Goal: Transaction & Acquisition: Purchase product/service

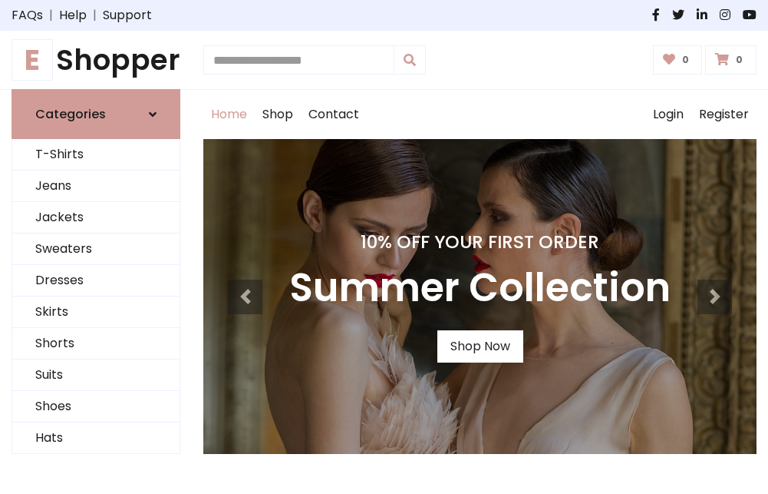
click at [384, 246] on h4 "10% Off Your First Order" at bounding box center [480, 241] width 382 height 21
click at [480, 346] on link "Shop Now" at bounding box center [481, 346] width 86 height 32
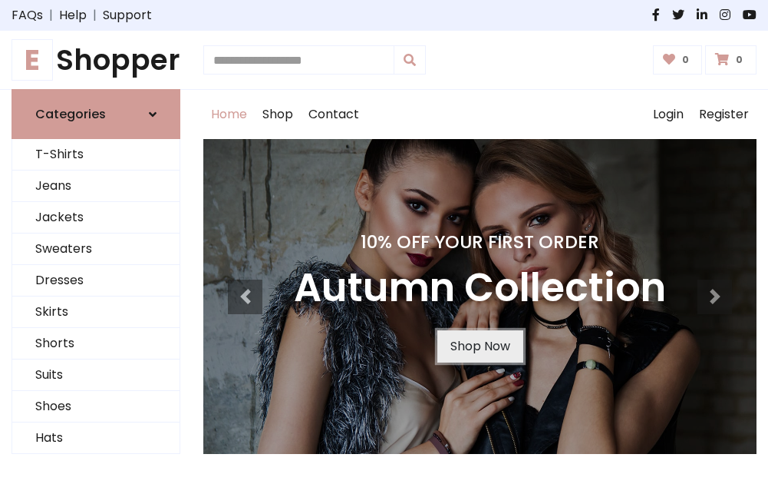
click at [480, 346] on link "Shop Now" at bounding box center [481, 346] width 86 height 32
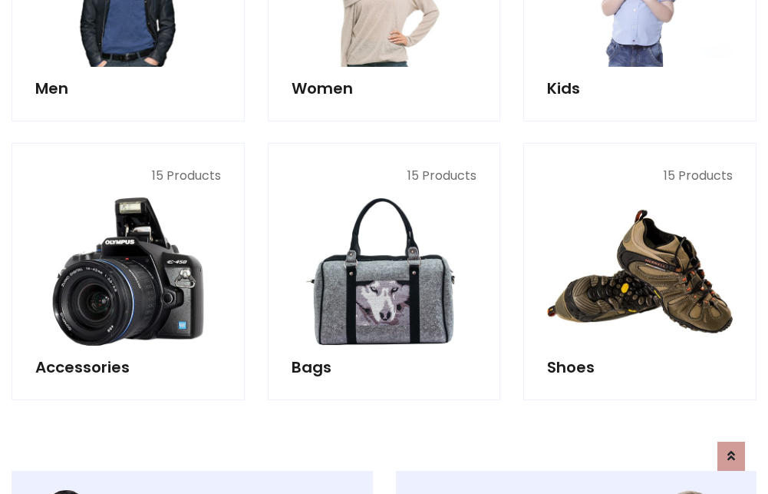
scroll to position [1531, 0]
